Goal: Check status: Check status

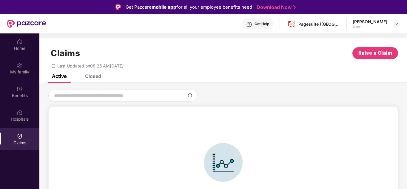
click at [20, 133] on img at bounding box center [20, 136] width 6 height 6
click at [94, 79] on div "Closed" at bounding box center [93, 76] width 16 height 6
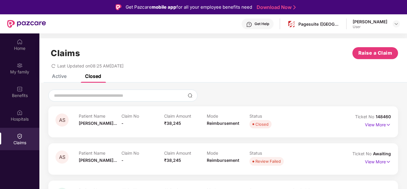
click at [94, 77] on div "Closed" at bounding box center [93, 76] width 16 height 6
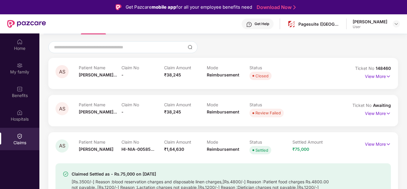
scroll to position [48, 0]
click at [380, 77] on p "View More" at bounding box center [378, 76] width 26 height 8
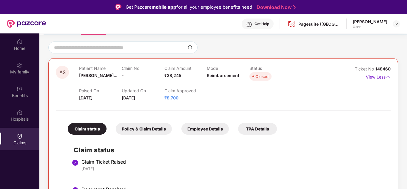
drag, startPoint x: 105, startPoint y: 97, endPoint x: 79, endPoint y: 98, distance: 26.0
click at [79, 98] on div "Raised On [DATE]" at bounding box center [100, 94] width 43 height 13
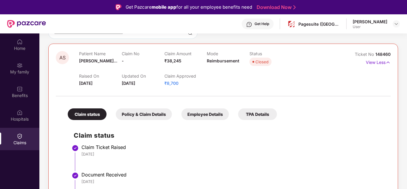
scroll to position [0, 0]
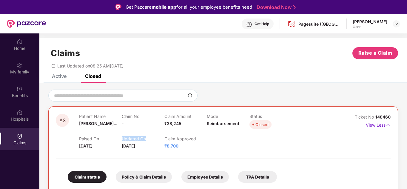
drag, startPoint x: 122, startPoint y: 137, endPoint x: 146, endPoint y: 134, distance: 24.0
click at [146, 134] on div "Raised On [DATE] Updated On [DATE] Claim Approved ₹8,700" at bounding box center [206, 139] width 255 height 19
drag, startPoint x: 166, startPoint y: 138, endPoint x: 198, endPoint y: 139, distance: 32.8
click at [198, 139] on p "Claim Approved" at bounding box center [185, 138] width 43 height 5
drag, startPoint x: 161, startPoint y: 145, endPoint x: 181, endPoint y: 146, distance: 20.6
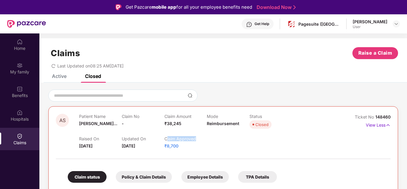
click at [181, 146] on div "Raised On [DATE] Updated On [DATE] Claim Approved ₹8,700" at bounding box center [206, 139] width 255 height 19
click at [251, 120] on div "Status Closed" at bounding box center [270, 122] width 43 height 16
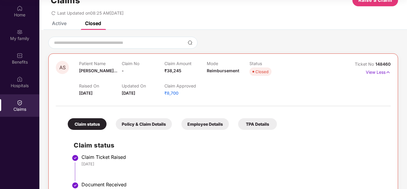
scroll to position [30, 0]
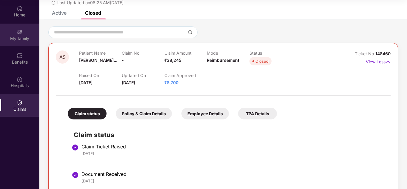
click at [25, 37] on div "My family" at bounding box center [19, 38] width 39 height 6
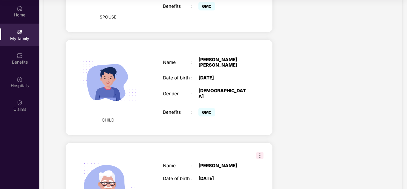
scroll to position [298, 0]
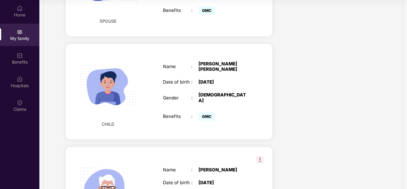
click at [260, 44] on div "CHILD Name : [PERSON_NAME] [PERSON_NAME] Date of birth : [DEMOGRAPHIC_DATA] Gen…" at bounding box center [169, 92] width 207 height 96
click at [131, 78] on img at bounding box center [107, 85] width 71 height 71
click at [245, 48] on div "CHILD Name : [PERSON_NAME] [PERSON_NAME] Date of birth : [DEMOGRAPHIC_DATA] Gen…" at bounding box center [169, 92] width 207 height 96
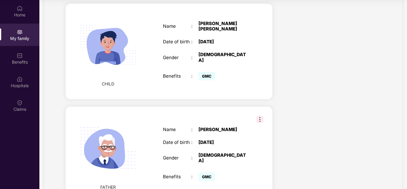
scroll to position [387, 0]
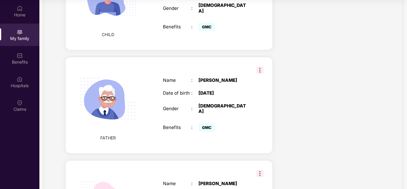
click at [259, 66] on img at bounding box center [259, 69] width 7 height 7
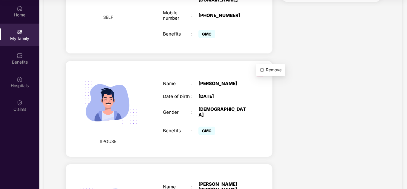
scroll to position [149, 0]
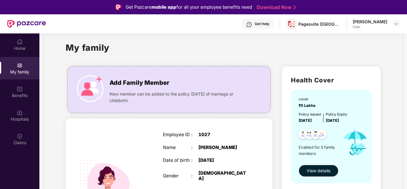
scroll to position [0, 0]
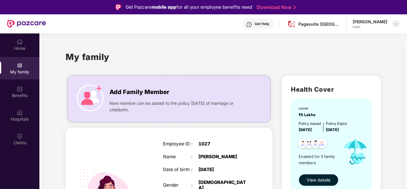
click at [393, 25] on div at bounding box center [395, 23] width 7 height 7
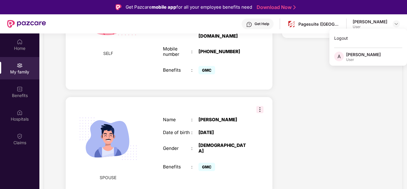
scroll to position [179, 0]
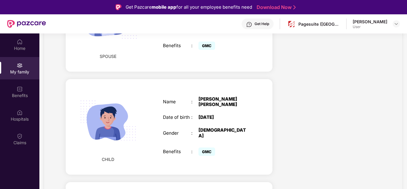
scroll to position [298, 0]
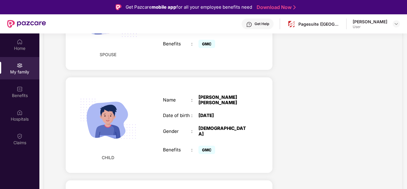
click at [32, 64] on div "My family" at bounding box center [19, 68] width 39 height 22
click at [24, 46] on div "Home" at bounding box center [19, 48] width 39 height 6
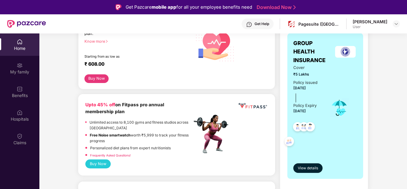
scroll to position [119, 0]
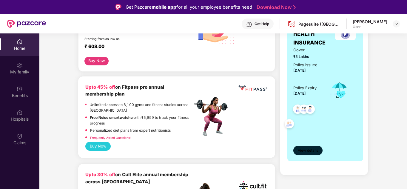
click at [308, 147] on button "View details" at bounding box center [307, 150] width 29 height 10
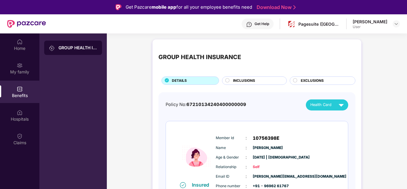
click at [361, 23] on div "[PERSON_NAME]" at bounding box center [369, 22] width 35 height 6
click at [322, 25] on div "Pagesuite ([GEOGRAPHIC_DATA]) Private Limited" at bounding box center [319, 24] width 42 height 6
click at [22, 69] on div "My family" at bounding box center [19, 72] width 39 height 6
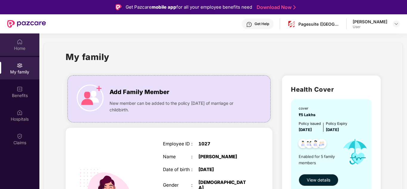
click at [14, 42] on div "Home" at bounding box center [19, 44] width 39 height 22
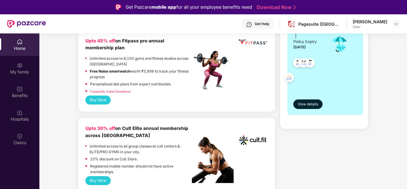
scroll to position [89, 0]
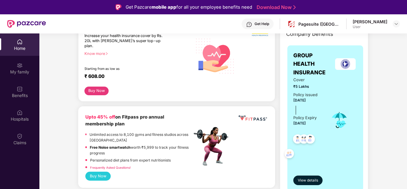
click at [260, 29] on div "Get Help" at bounding box center [257, 23] width 32 height 11
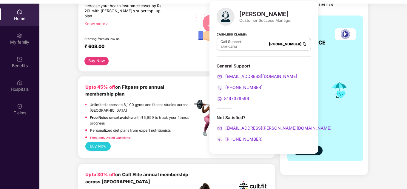
scroll to position [33, 0]
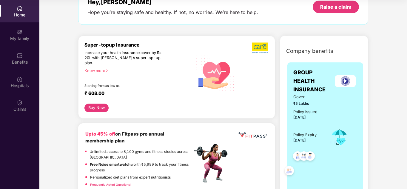
scroll to position [0, 0]
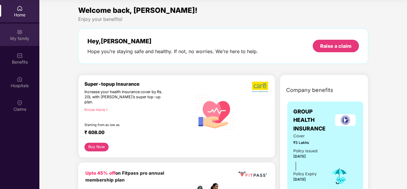
click at [14, 41] on div "My family" at bounding box center [19, 38] width 39 height 6
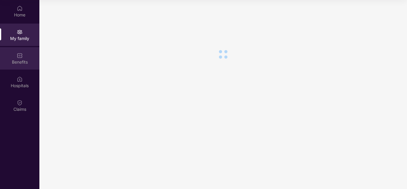
click at [19, 56] on img at bounding box center [20, 55] width 6 height 6
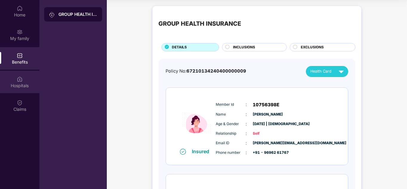
click at [33, 79] on div "Hospitals" at bounding box center [19, 82] width 39 height 22
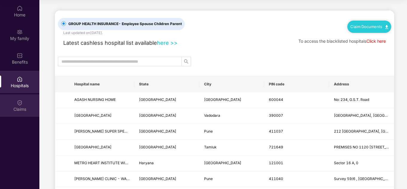
click at [25, 94] on div "Claims" at bounding box center [19, 105] width 39 height 22
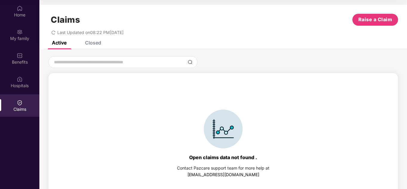
click at [99, 41] on div "Closed" at bounding box center [93, 43] width 16 height 6
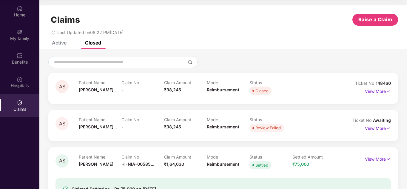
click at [317, 91] on div "Patient Name [PERSON_NAME]... Claim No - Claim Amount ₹38,245 Mode Reimbursemen…" at bounding box center [207, 88] width 256 height 16
click at [375, 93] on p "View More" at bounding box center [378, 90] width 26 height 8
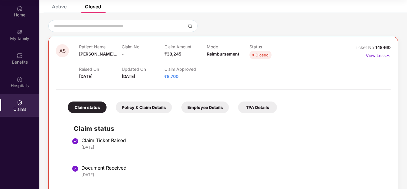
scroll to position [33, 0]
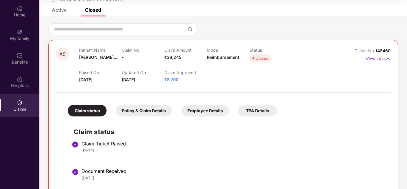
click at [148, 109] on div "Policy & Claim Details" at bounding box center [144, 111] width 56 height 12
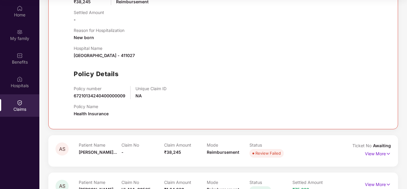
scroll to position [212, 0]
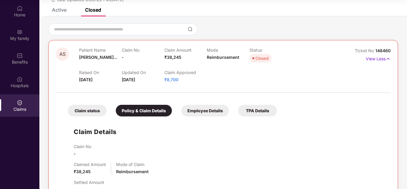
click at [208, 106] on div "Employee Details" at bounding box center [204, 111] width 47 height 12
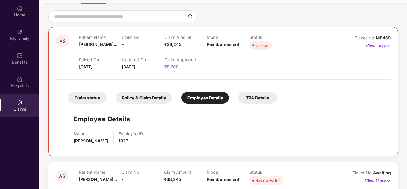
scroll to position [33, 0]
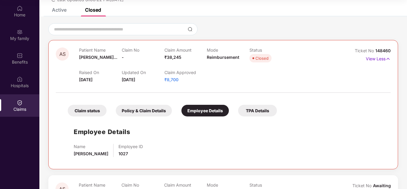
click at [260, 113] on div "TPA Details" at bounding box center [257, 111] width 39 height 12
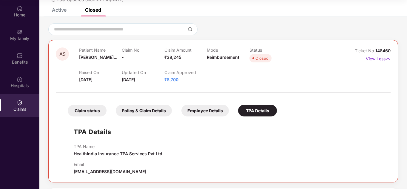
click at [99, 110] on div "Claim status" at bounding box center [87, 111] width 39 height 12
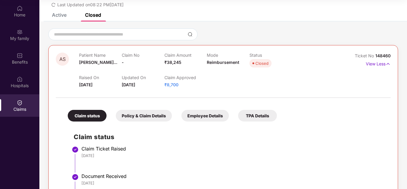
scroll to position [0, 0]
